Goal: Transaction & Acquisition: Purchase product/service

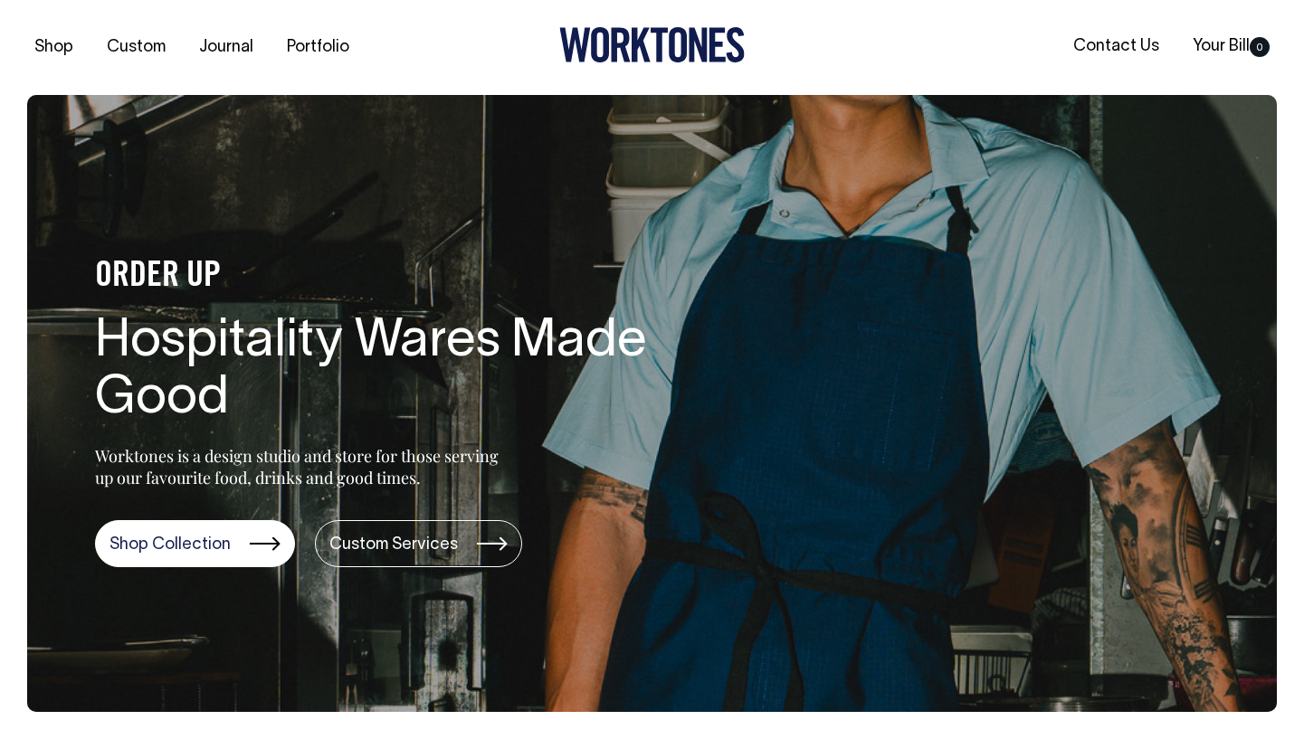
click at [195, 569] on section "ORDER UP Hospitality Wares Made Good Worktones is a design studio and store for…" at bounding box center [652, 403] width 1250 height 617
click at [209, 550] on link "Shop Collection" at bounding box center [195, 543] width 200 height 47
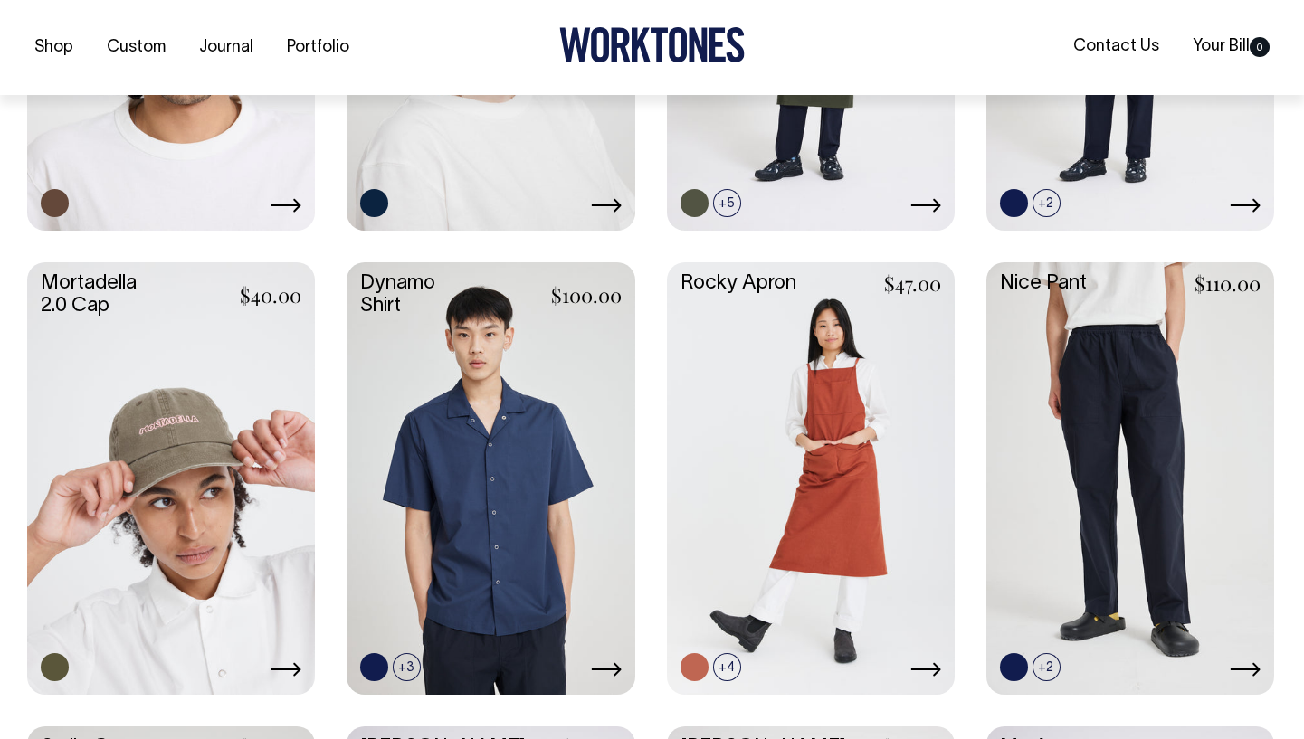
scroll to position [1200, 0]
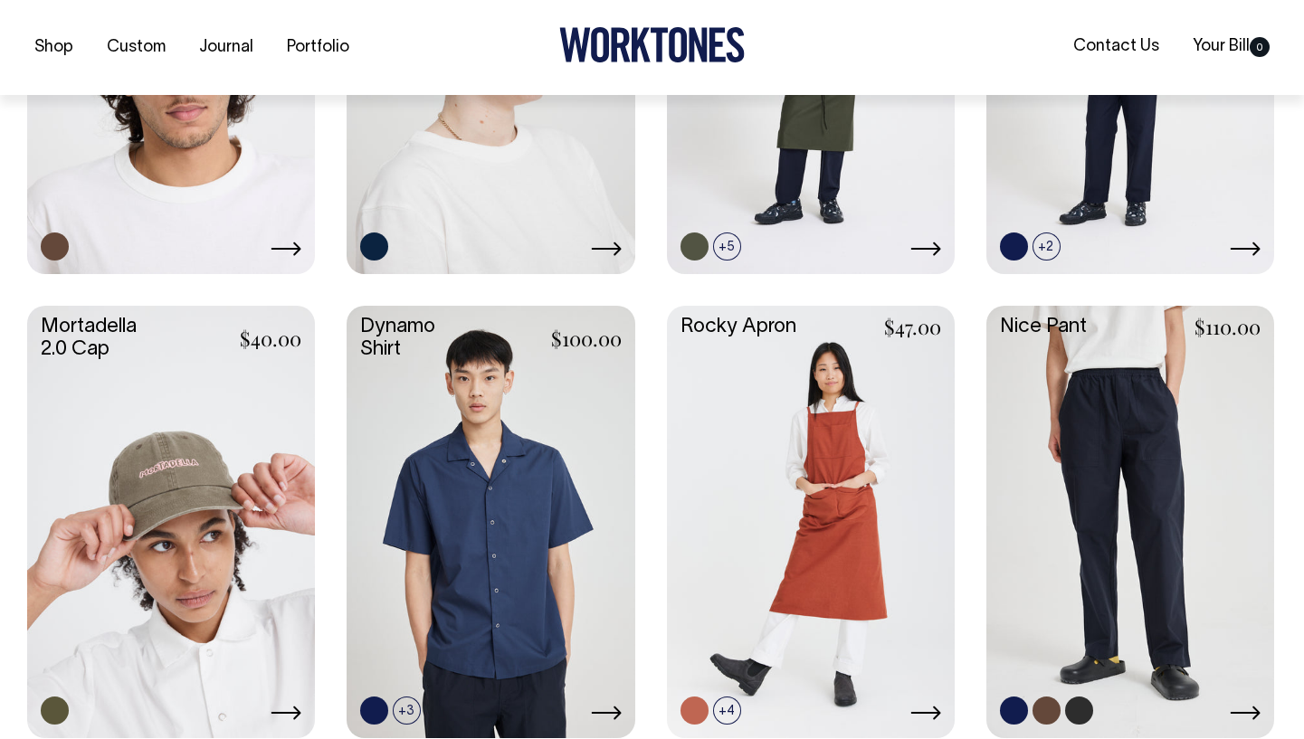
click at [1165, 521] on link at bounding box center [1130, 520] width 288 height 428
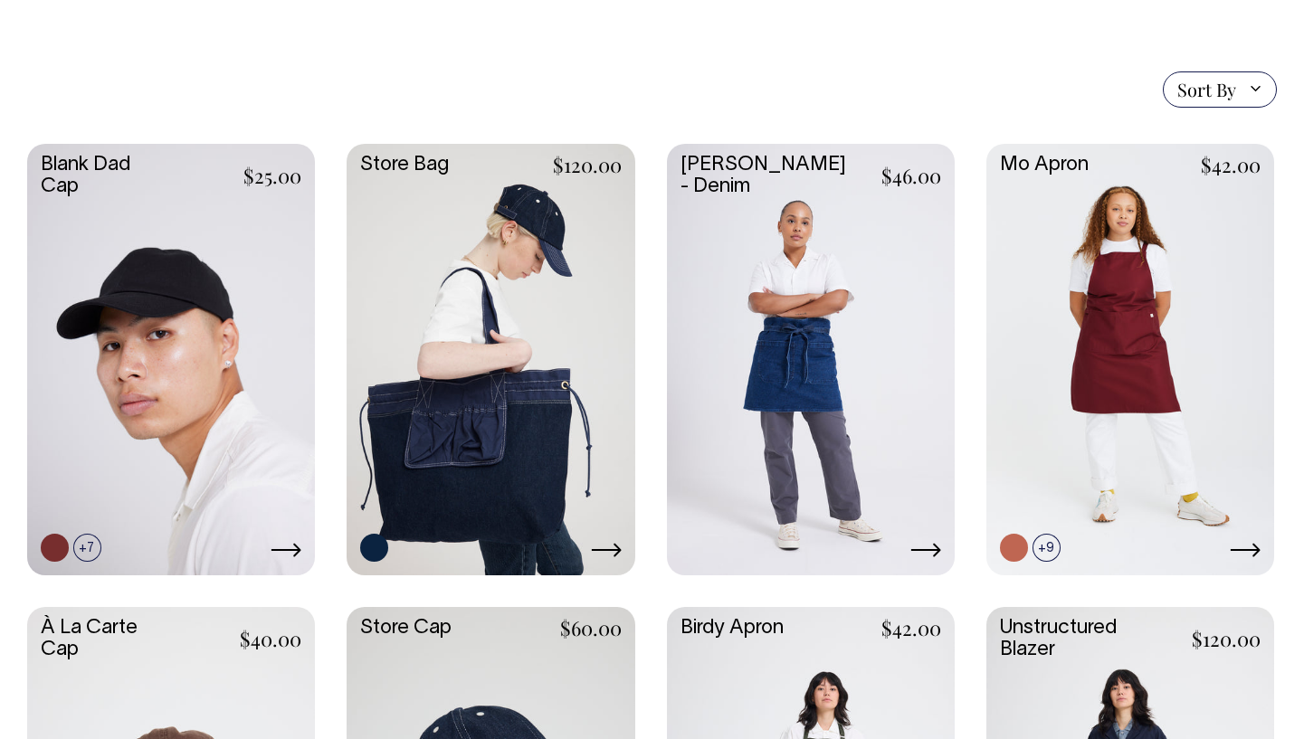
scroll to position [392, 0]
